Goal: Task Accomplishment & Management: Manage account settings

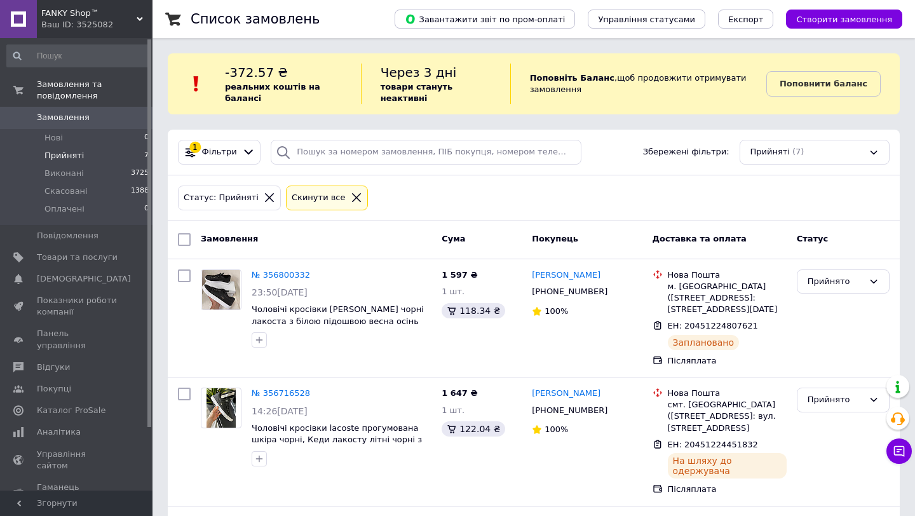
click at [101, 151] on li "Прийняті 7" at bounding box center [78, 156] width 156 height 18
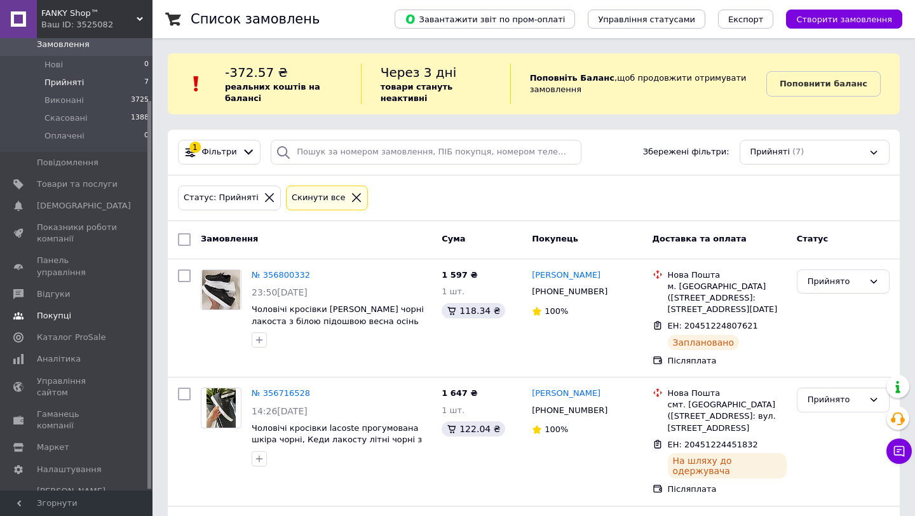
scroll to position [72, 0]
click at [94, 265] on span "Панель управління" at bounding box center [77, 267] width 81 height 23
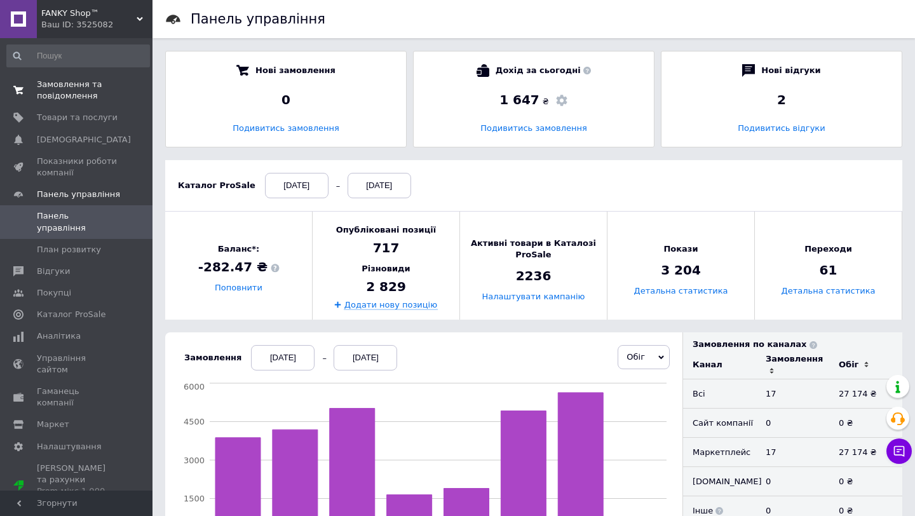
click at [80, 90] on span "Замовлення та повідомлення" at bounding box center [77, 90] width 81 height 23
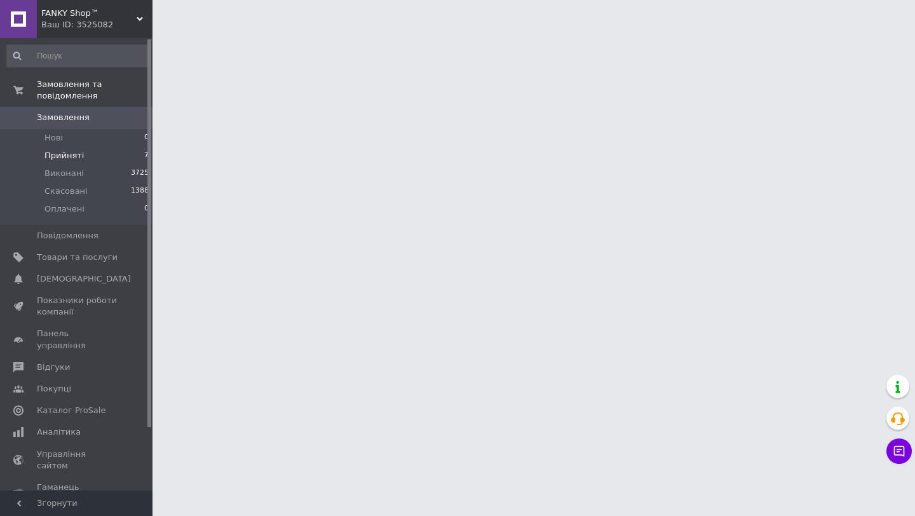
click at [80, 156] on span "Прийняті" at bounding box center [63, 155] width 39 height 11
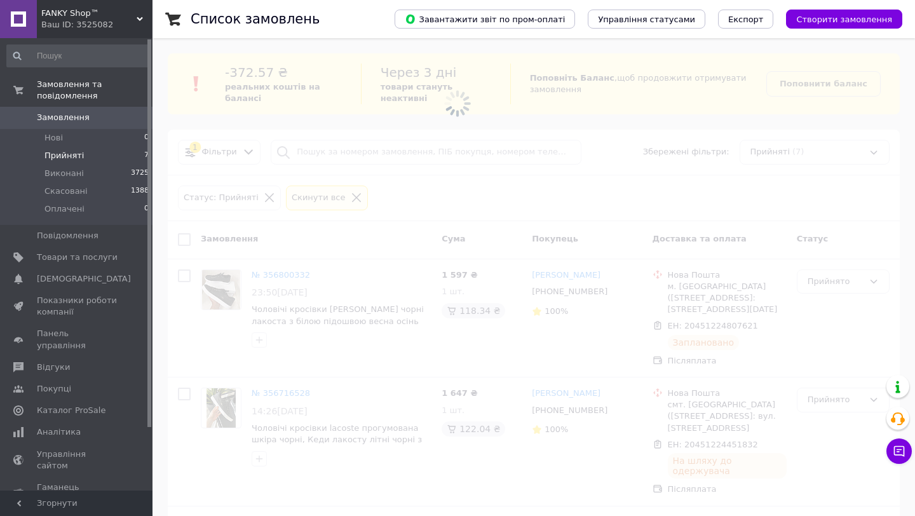
click at [80, 151] on span "Прийняті" at bounding box center [63, 155] width 39 height 11
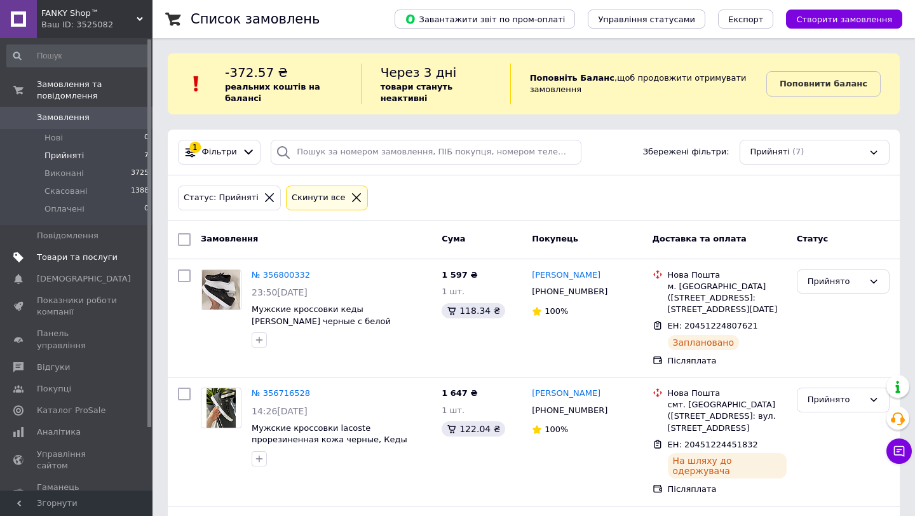
click at [97, 261] on span "Товари та послуги" at bounding box center [77, 257] width 81 height 11
